Goal: Task Accomplishment & Management: Complete application form

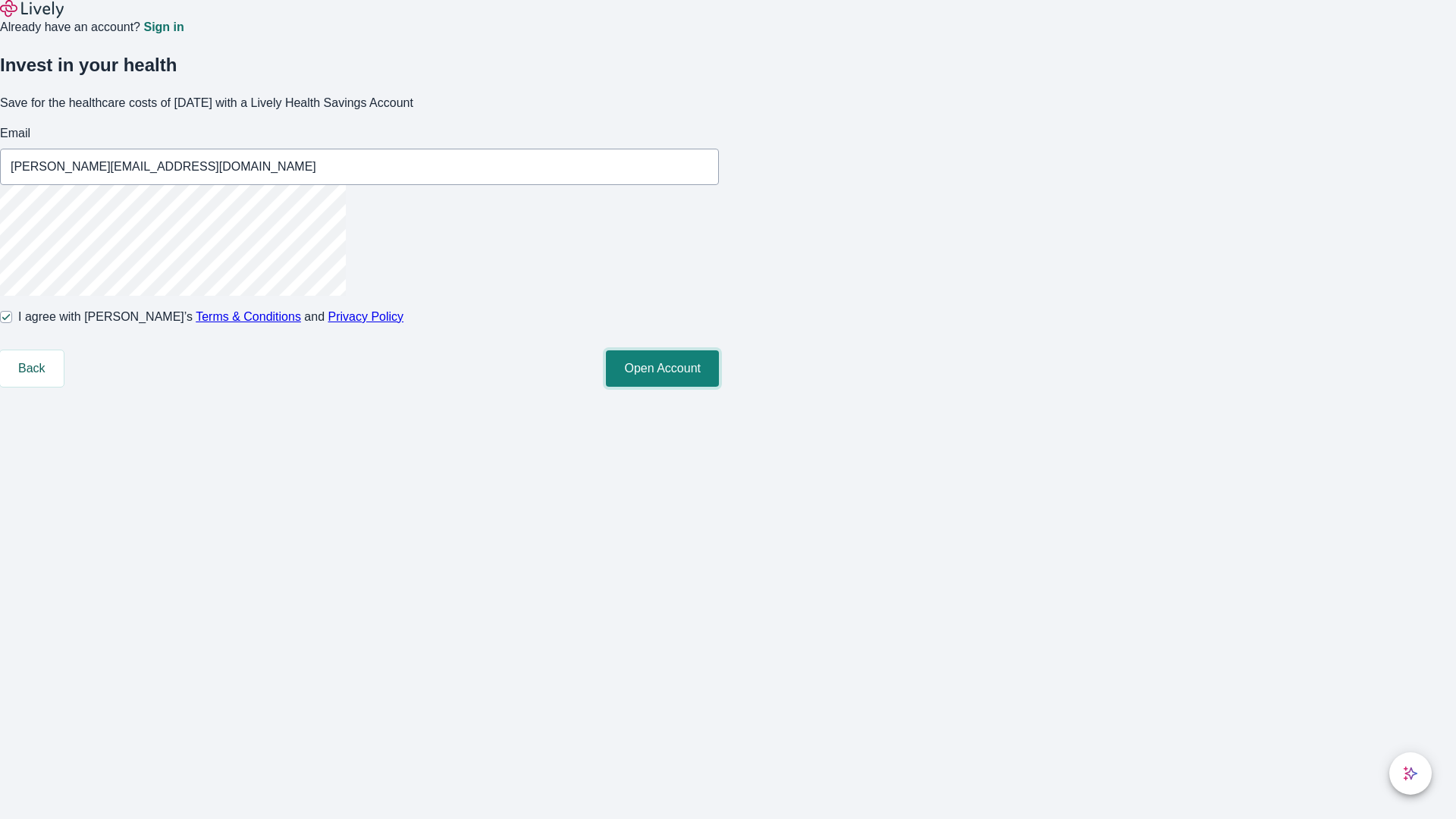
click at [719, 387] on button "Open Account" at bounding box center [662, 368] width 113 height 36
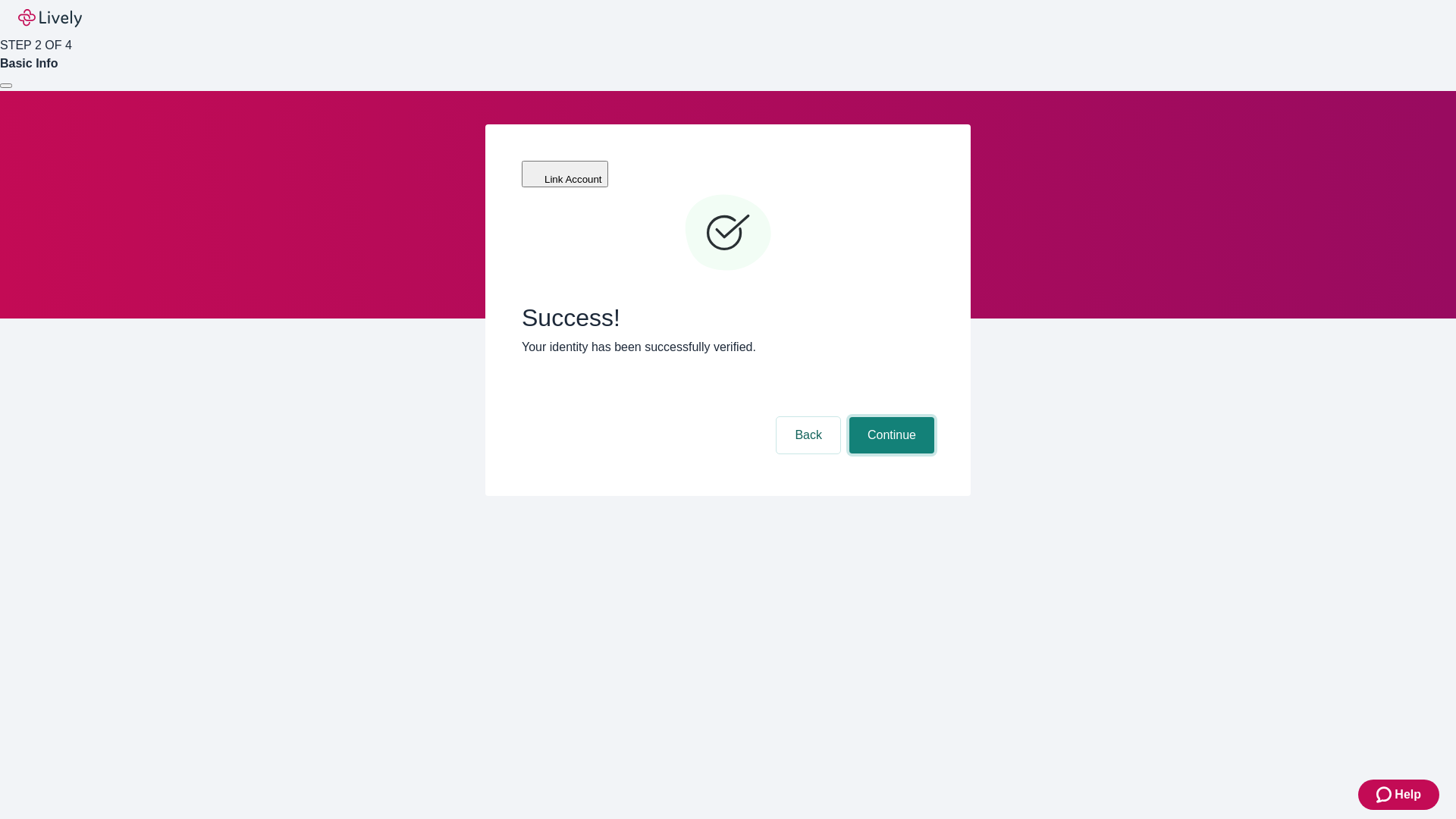
click at [890, 417] on button "Continue" at bounding box center [891, 435] width 85 height 36
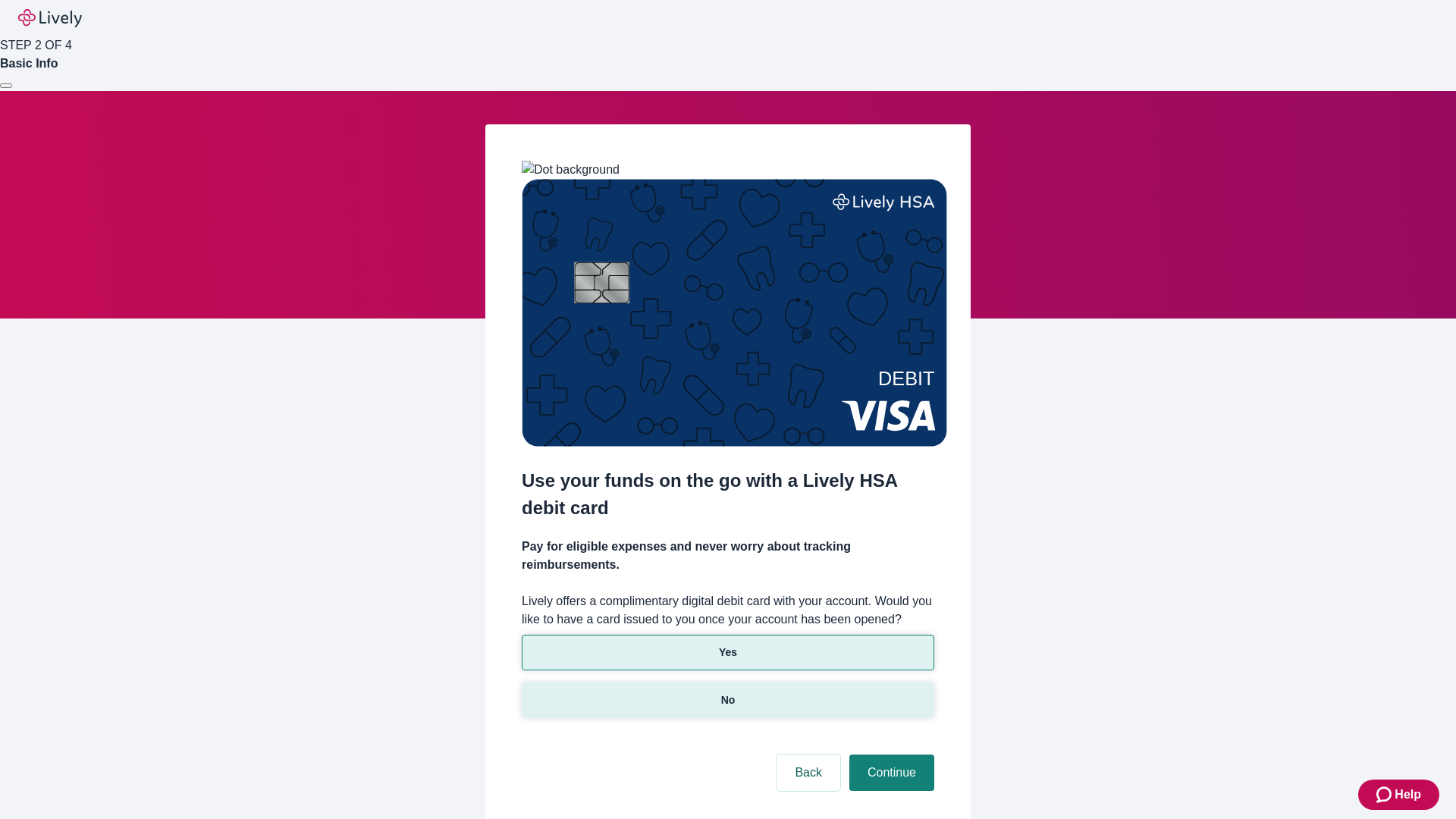
click at [727, 692] on p "No" at bounding box center [728, 700] width 15 height 16
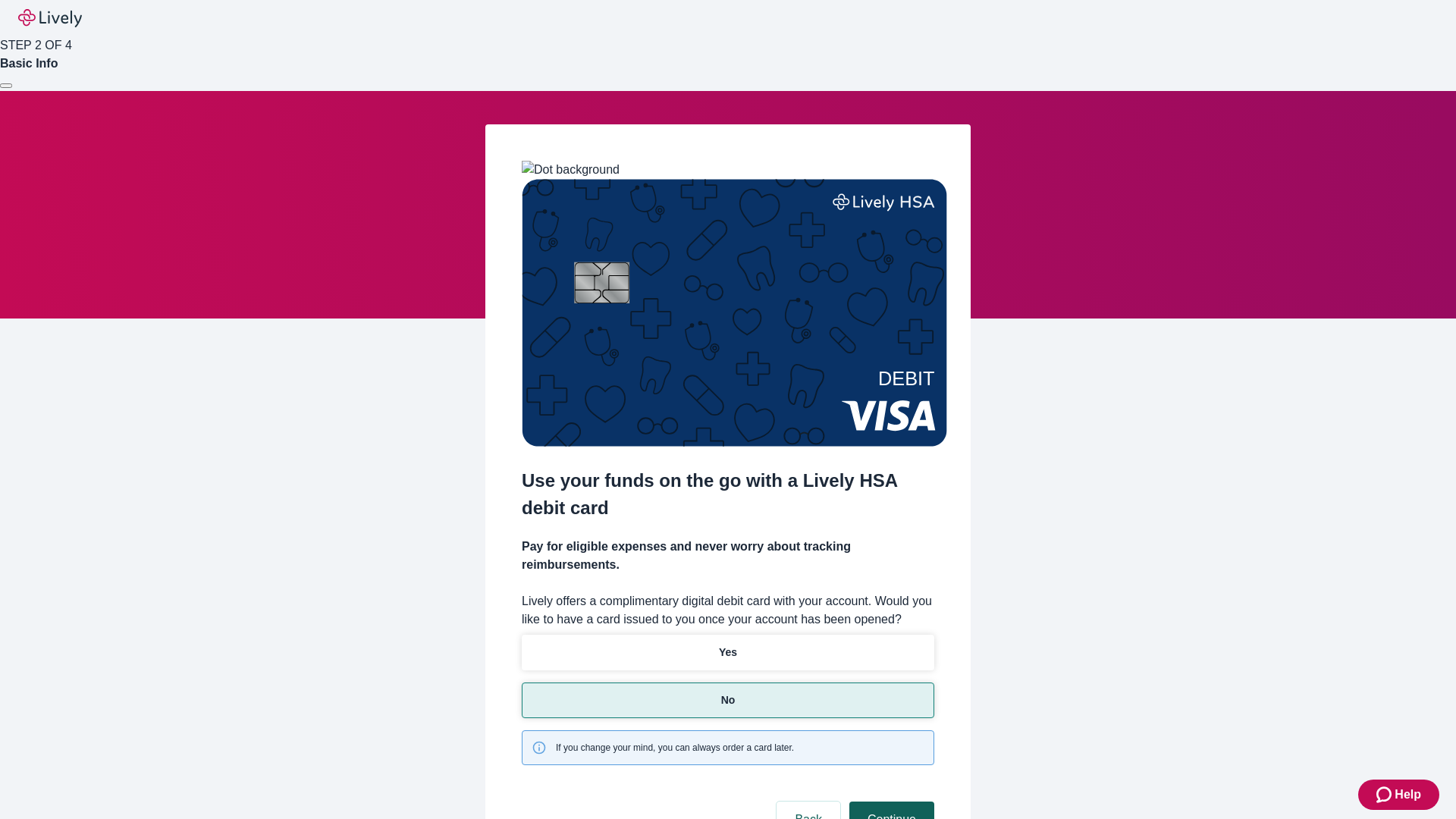
click at [890, 802] on button "Continue" at bounding box center [891, 820] width 85 height 36
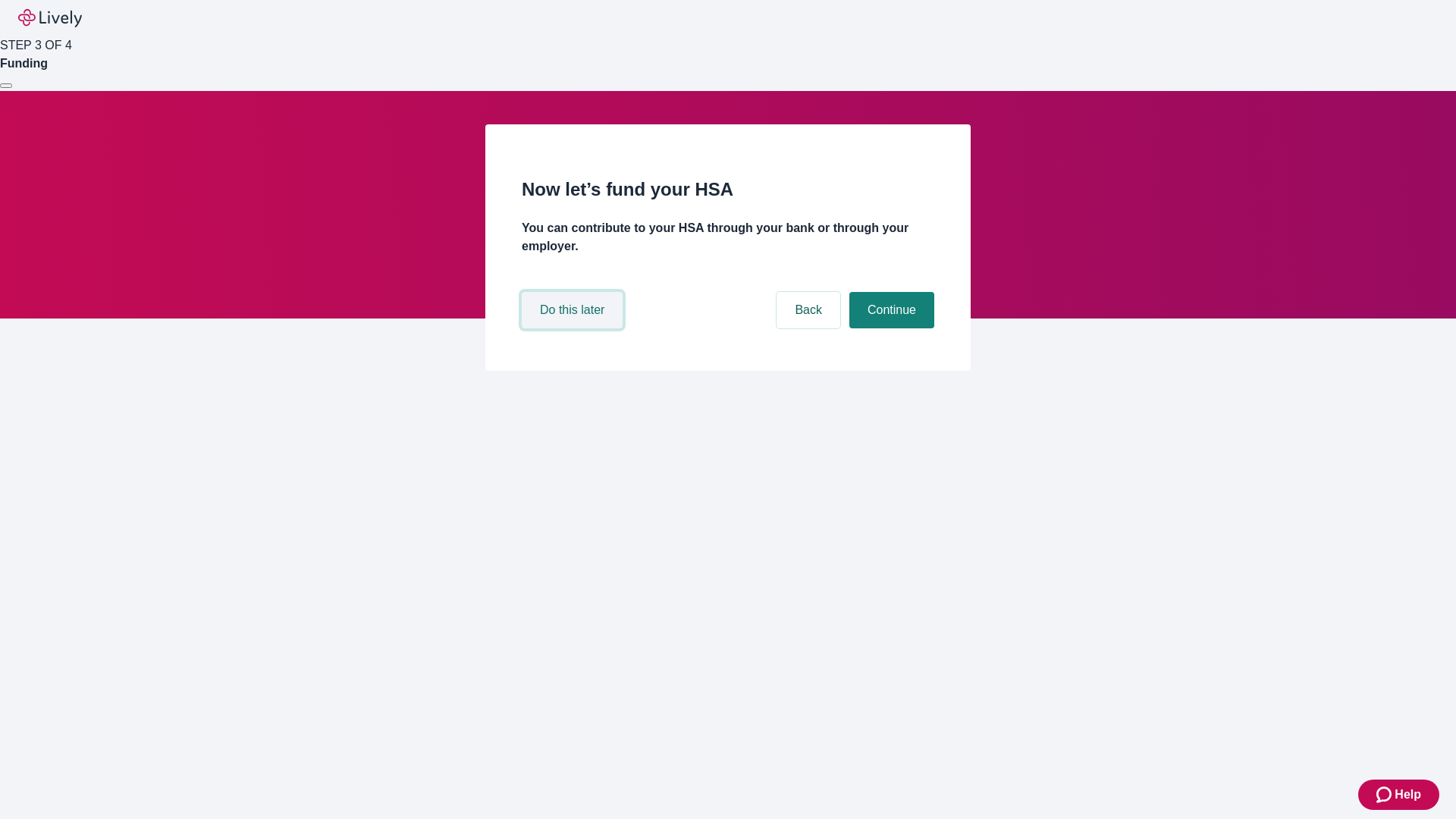
click at [574, 328] on button "Do this later" at bounding box center [572, 310] width 101 height 36
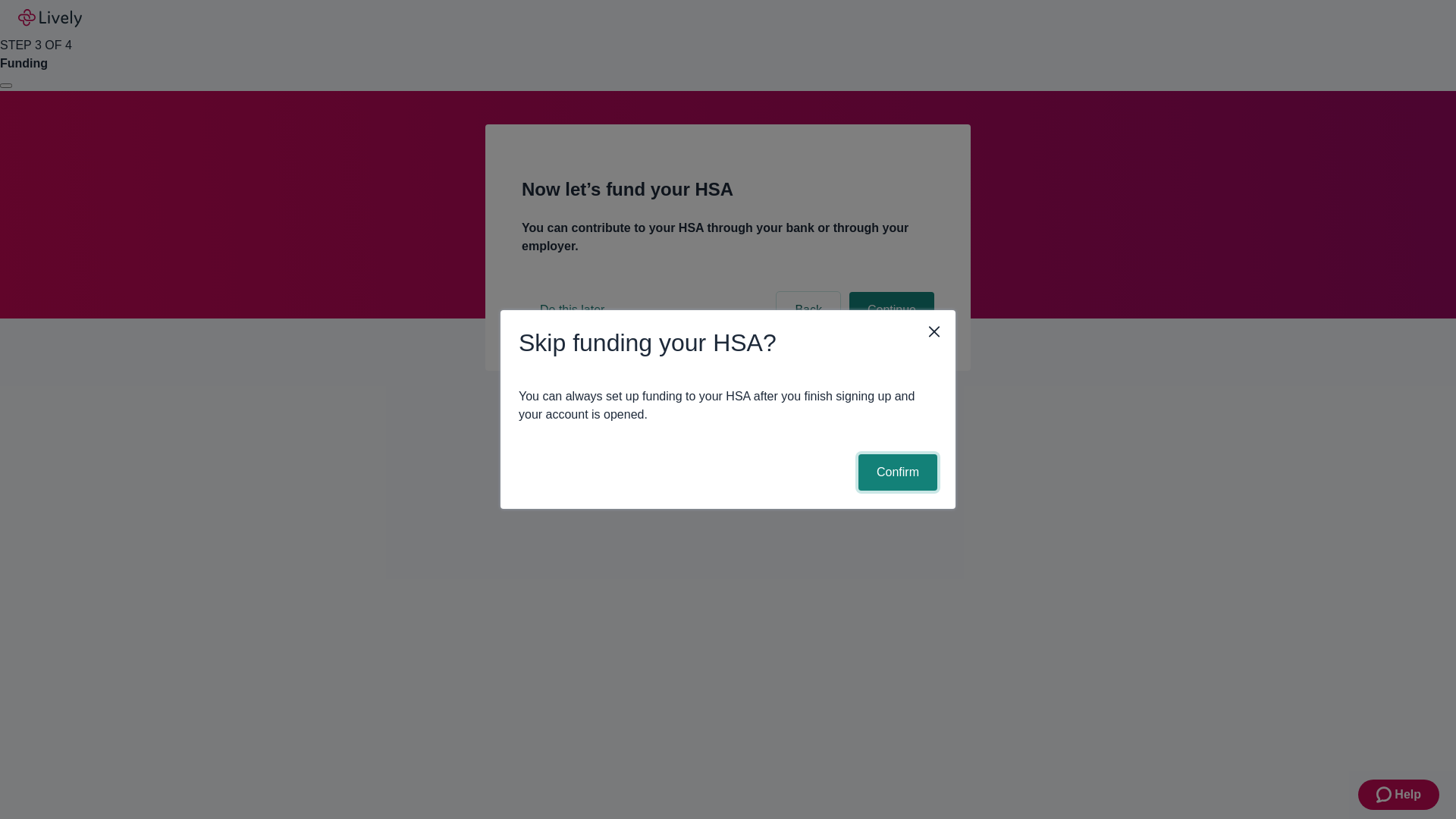
click at [896, 472] on button "Confirm" at bounding box center [897, 472] width 78 height 36
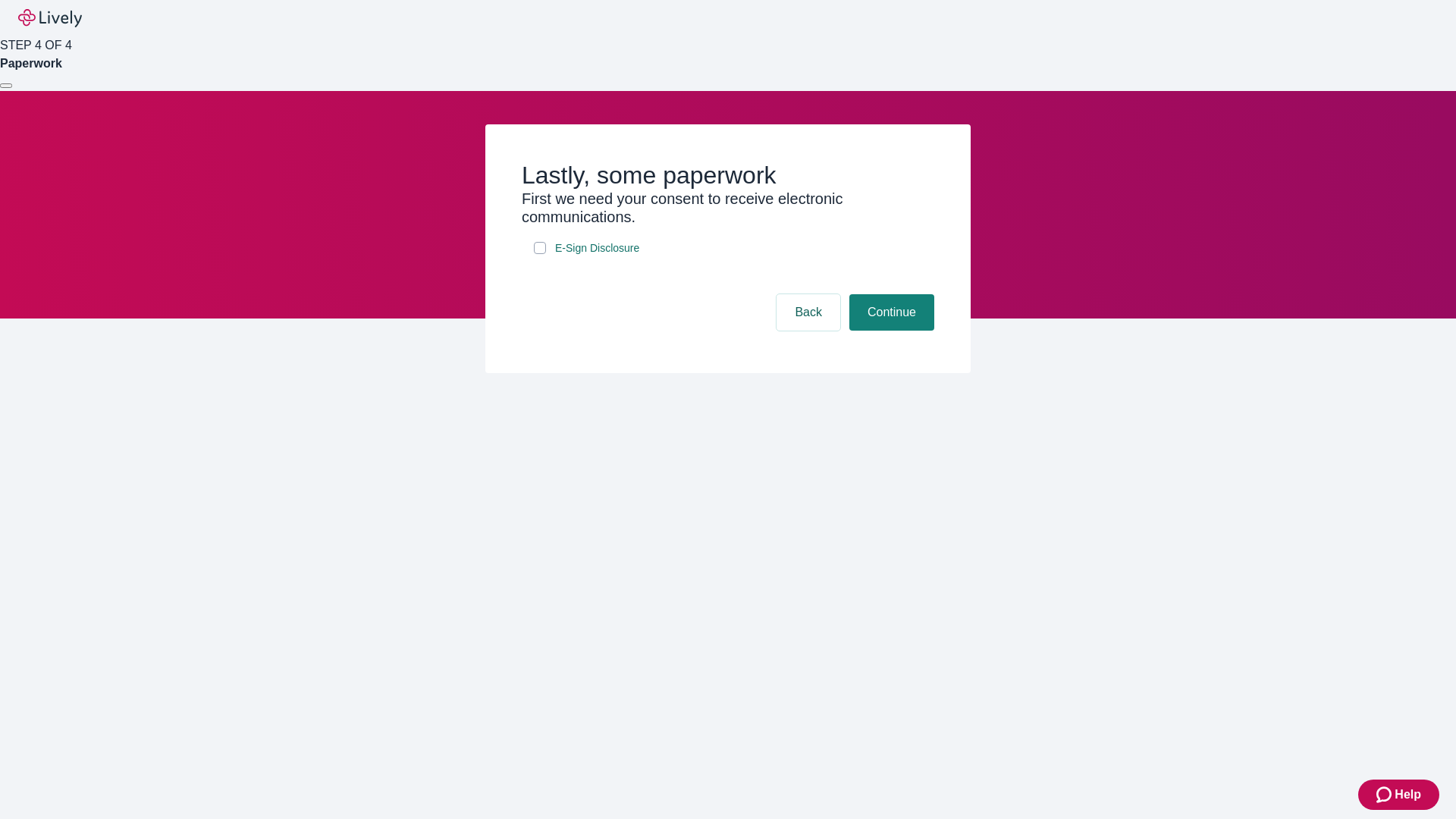
click at [540, 254] on input "E-Sign Disclosure" at bounding box center [540, 248] width 12 height 12
checkbox input "true"
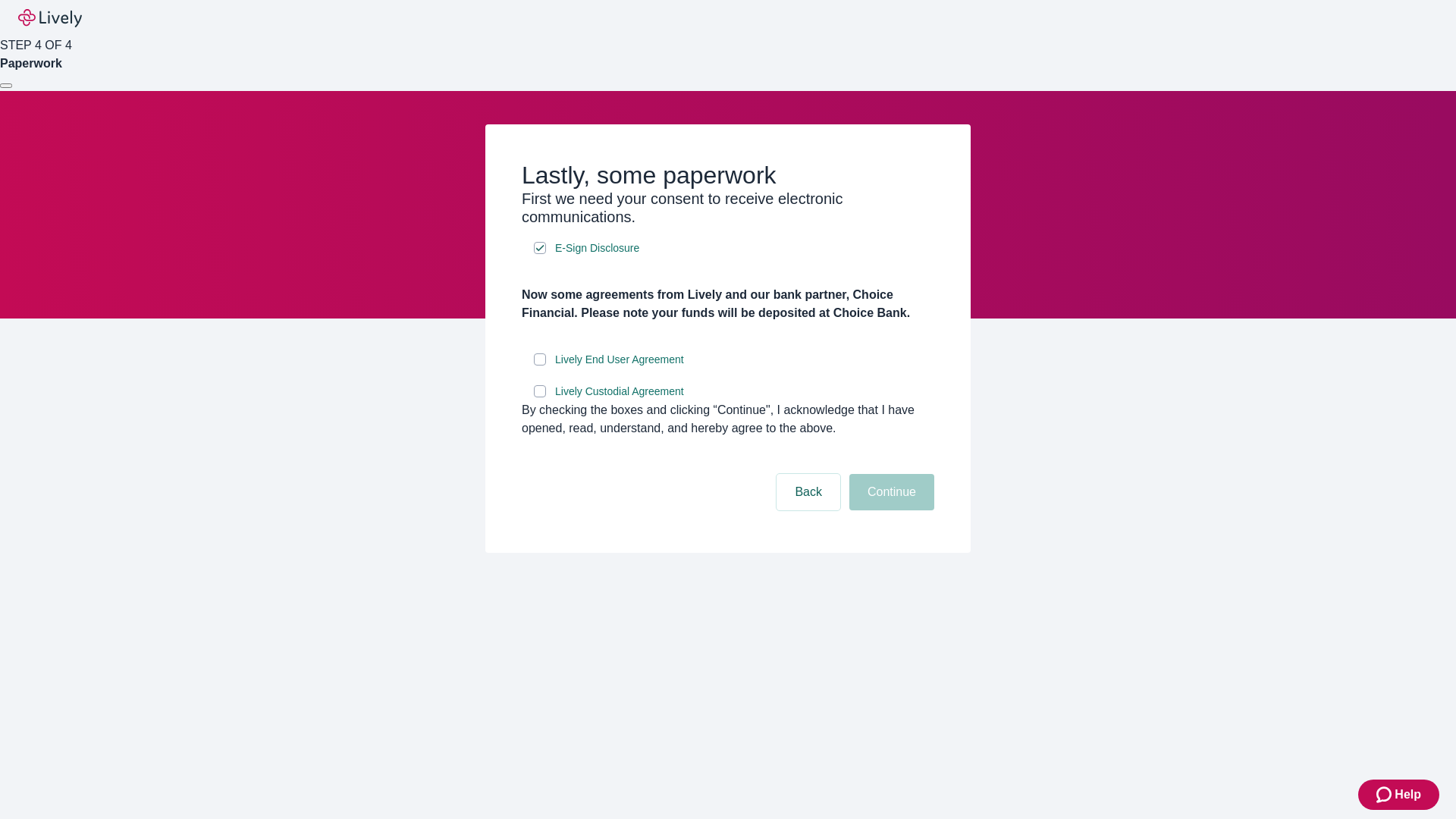
click at [540, 366] on input "Lively End User Agreement" at bounding box center [540, 359] width 12 height 12
checkbox input "true"
click at [540, 397] on input "Lively Custodial Agreement" at bounding box center [540, 391] width 12 height 12
checkbox input "true"
click at [890, 510] on button "Continue" at bounding box center [891, 492] width 85 height 36
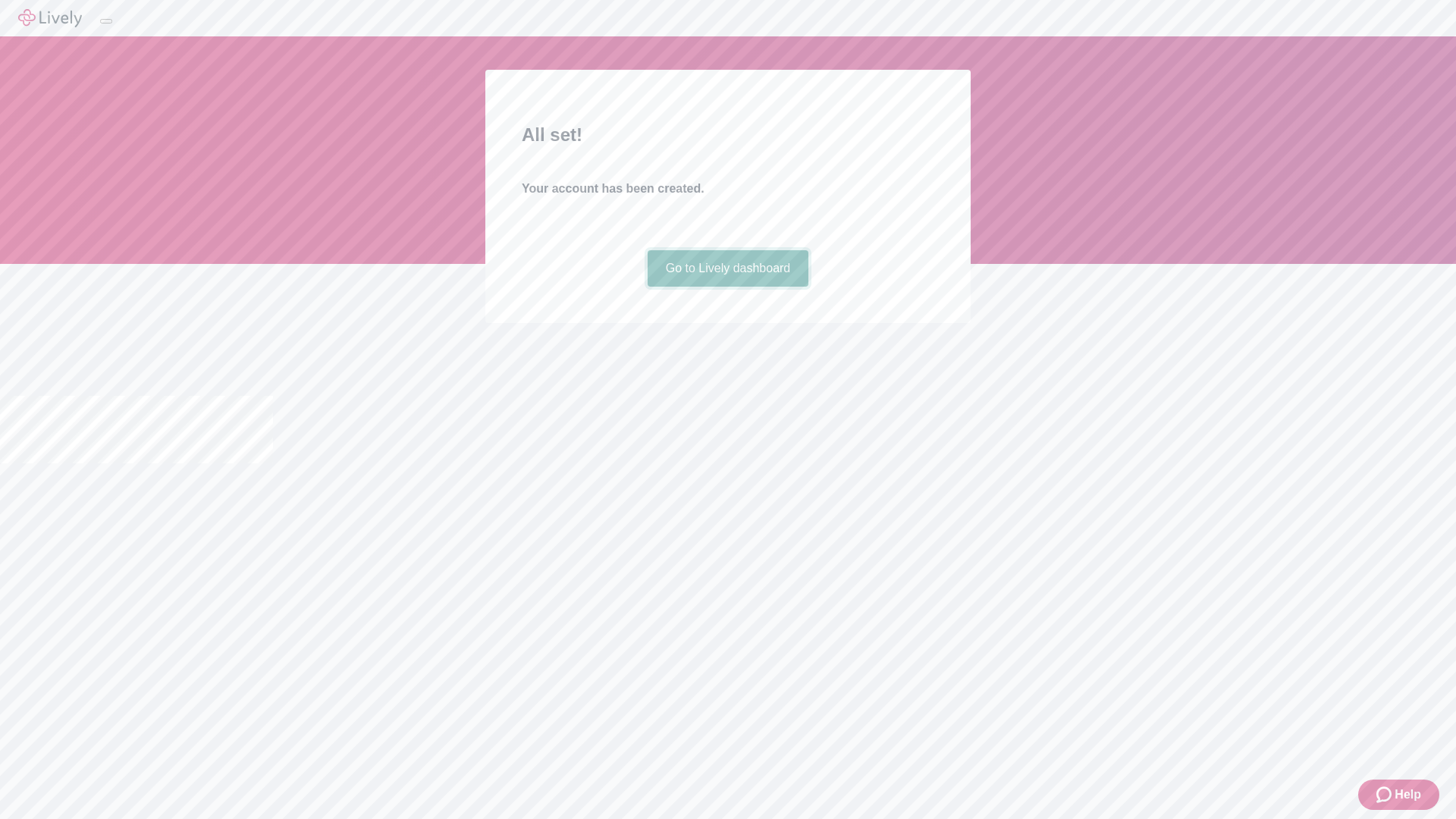
click at [727, 286] on link "Go to Lively dashboard" at bounding box center [728, 268] width 161 height 36
